Goal: Navigation & Orientation: Find specific page/section

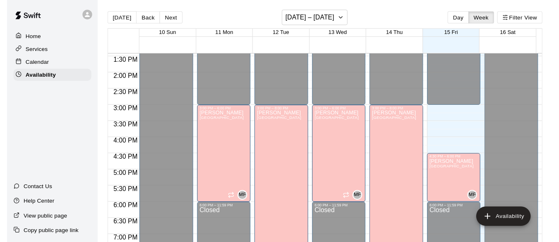
scroll to position [445, 0]
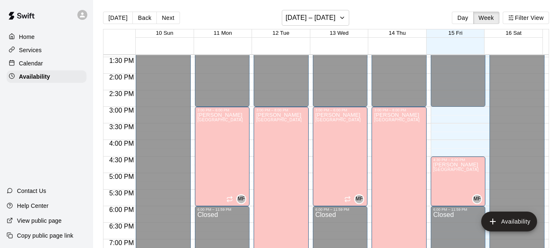
click at [35, 63] on p "Calendar" at bounding box center [31, 63] width 24 height 8
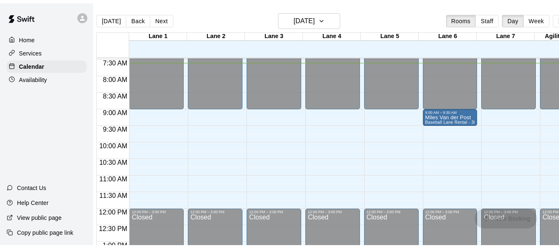
scroll to position [243, 0]
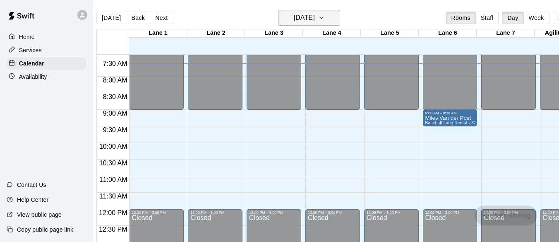
click at [320, 18] on icon "button" at bounding box center [321, 18] width 3 height 2
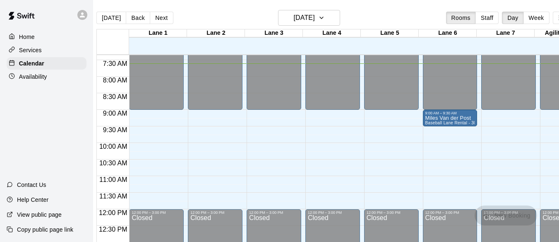
click at [523, 17] on button "Week" at bounding box center [536, 18] width 26 height 12
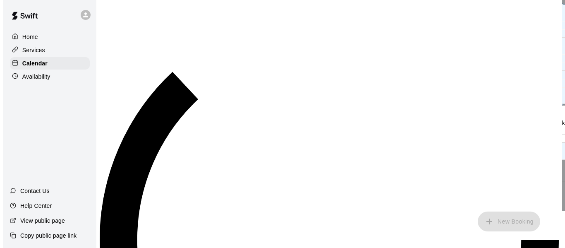
scroll to position [252, 0]
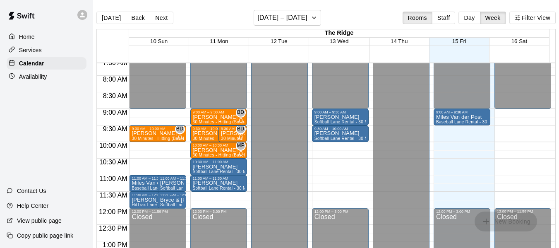
click at [29, 35] on p "Home" at bounding box center [27, 37] width 16 height 8
